Goal: Task Accomplishment & Management: Use online tool/utility

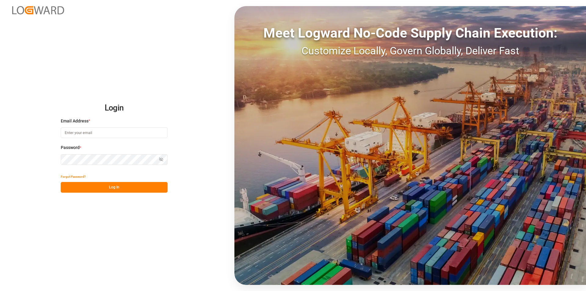
click at [77, 133] on input at bounding box center [114, 132] width 107 height 11
type input "[PERSON_NAME][EMAIL_ADDRESS][PERSON_NAME][DOMAIN_NAME]"
click at [98, 186] on button "Log In" at bounding box center [114, 187] width 107 height 11
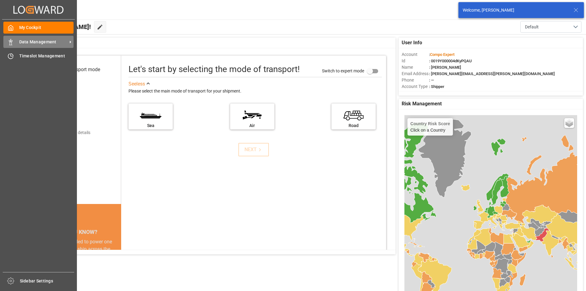
click at [9, 41] on icon at bounding box center [11, 42] width 6 height 6
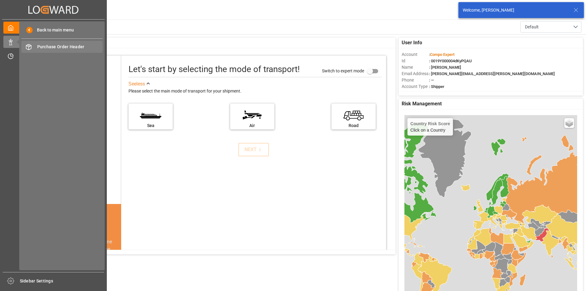
click at [76, 45] on span "Purchase Order Header" at bounding box center [70, 47] width 66 height 6
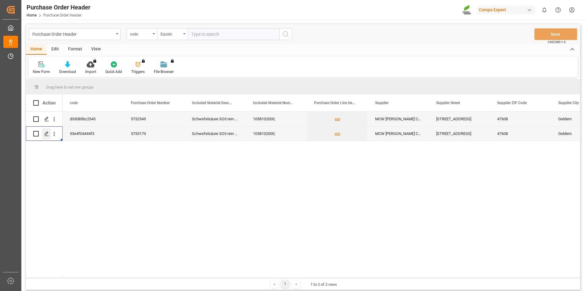
click at [46, 133] on icon "Press SPACE to select this row." at bounding box center [46, 133] width 5 height 5
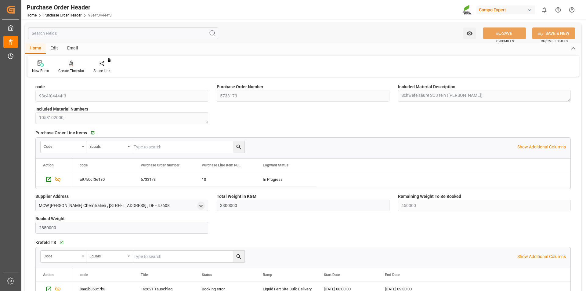
click at [68, 62] on div at bounding box center [71, 63] width 26 height 6
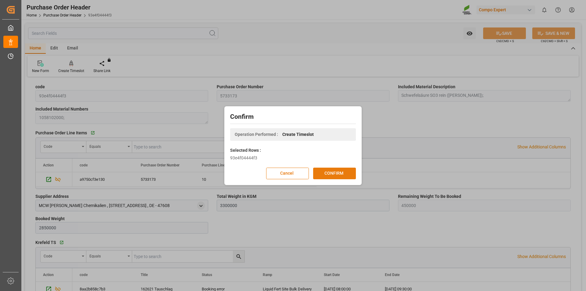
click at [321, 173] on button "CONFIRM" at bounding box center [334, 174] width 43 height 12
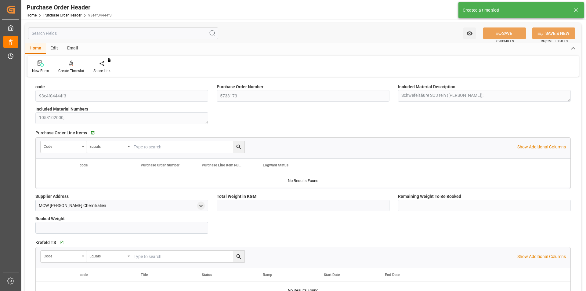
type input "3300000"
type input "450000"
type input "2850000"
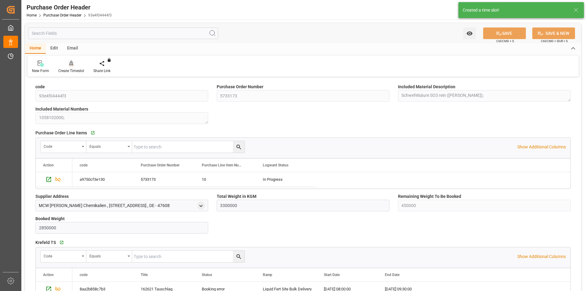
click at [71, 64] on icon at bounding box center [71, 63] width 4 height 6
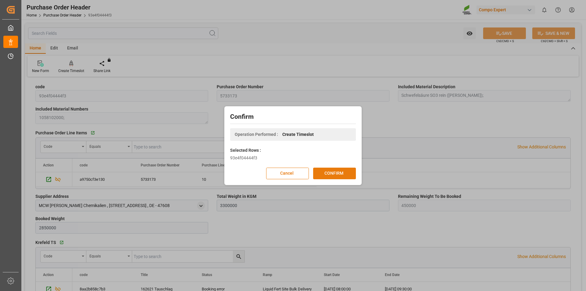
click at [341, 174] on button "CONFIRM" at bounding box center [334, 174] width 43 height 12
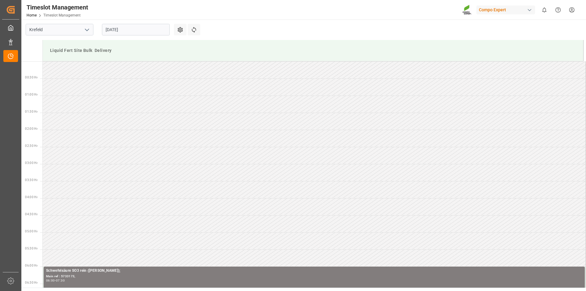
scroll to position [509, 0]
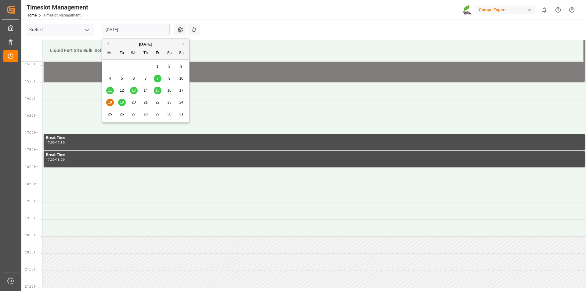
click at [112, 32] on input "[DATE]" at bounding box center [136, 30] width 68 height 12
click at [135, 103] on span "20" at bounding box center [133, 102] width 4 height 4
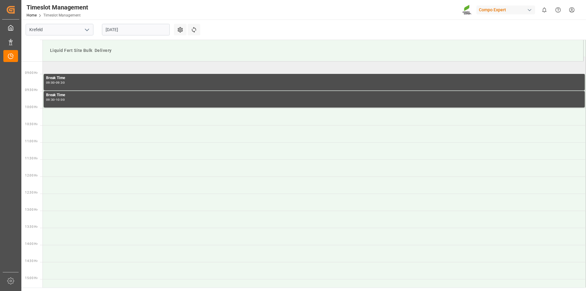
scroll to position [234, 0]
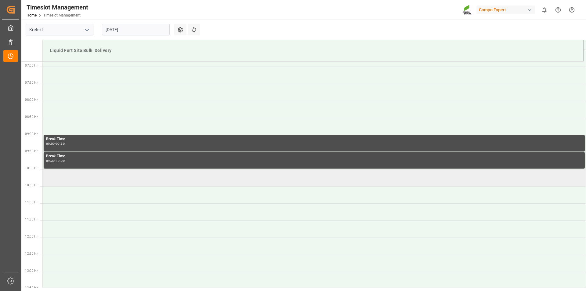
click at [85, 180] on td at bounding box center [314, 177] width 543 height 17
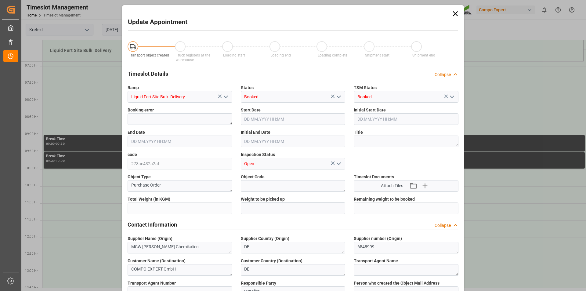
type input "3300000"
type input "450000"
type input "20.08.2025 10:00"
type input "20.08.2025 10:30"
type input "18.08.2025 13:39"
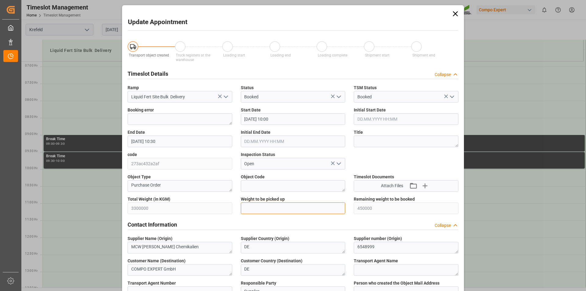
click at [279, 208] on input "text" at bounding box center [293, 208] width 105 height 12
type input "25000"
click at [365, 145] on textarea at bounding box center [406, 141] width 105 height 12
type textarea "162659 Blüggel"
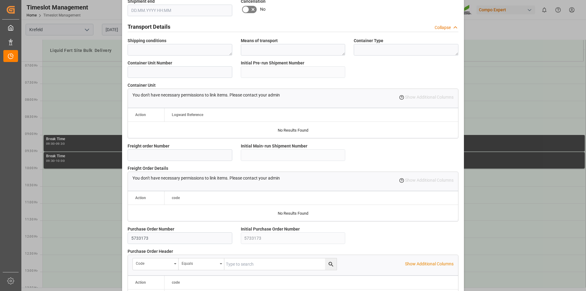
scroll to position [513, 0]
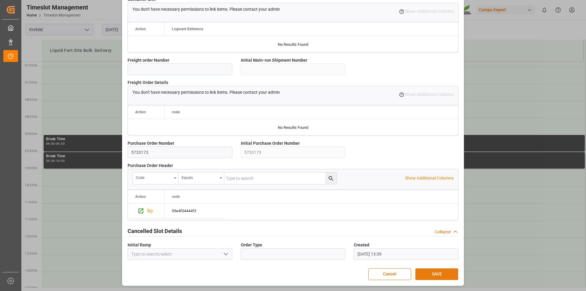
click at [430, 272] on button "SAVE" at bounding box center [436, 274] width 43 height 12
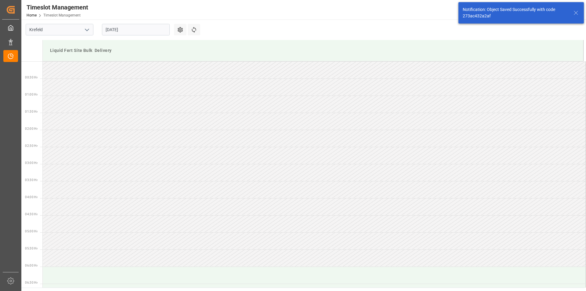
scroll to position [304, 0]
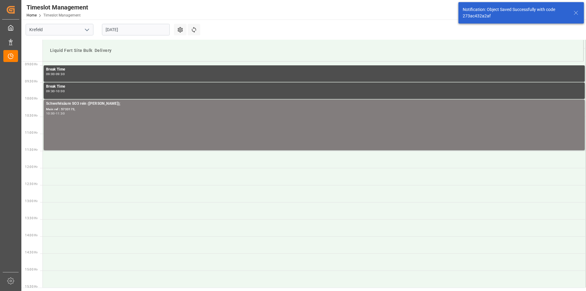
click at [574, 13] on icon at bounding box center [575, 12] width 7 height 7
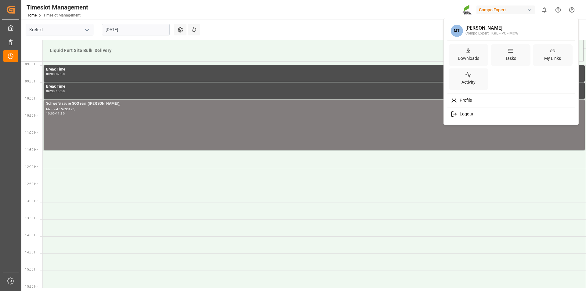
click at [572, 10] on html "Created by potrace 1.15, written by Peter Selinger 2001-2017 Created by potrace…" at bounding box center [293, 145] width 586 height 291
click at [482, 114] on div "Logout" at bounding box center [511, 113] width 125 height 11
